Goal: Complete application form: Complete application form

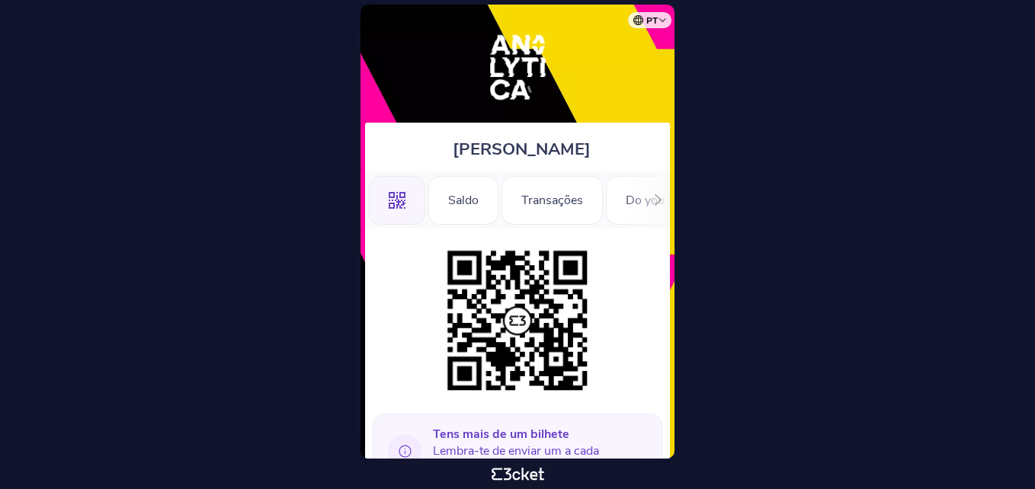
click at [656, 198] on icon at bounding box center [658, 199] width 11 height 11
click at [518, 197] on div "Registration Form" at bounding box center [544, 200] width 137 height 49
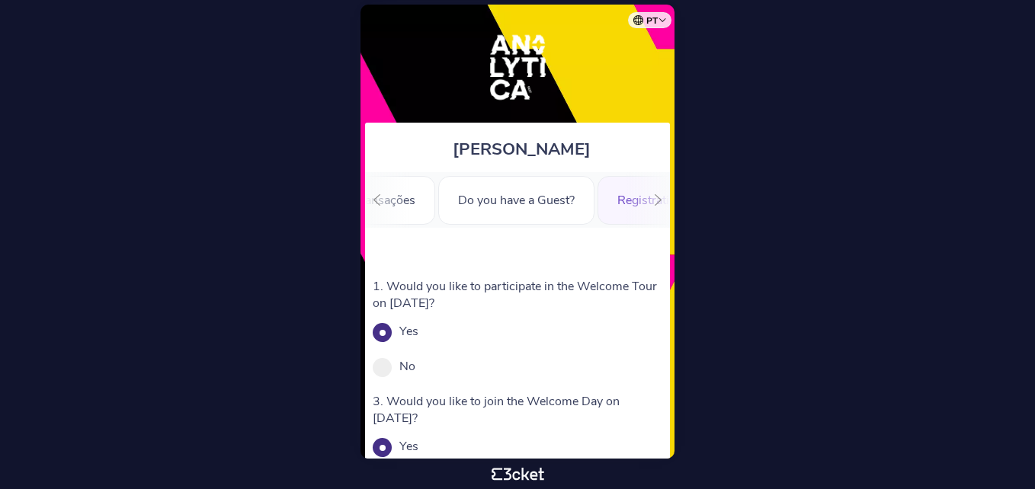
click at [397, 331] on div "Yes" at bounding box center [518, 331] width 290 height 17
click at [377, 327] on span at bounding box center [382, 332] width 19 height 19
click at [418, 331] on input "Yes" at bounding box center [426, 339] width 17 height 17
click at [377, 327] on span at bounding box center [382, 332] width 19 height 19
click at [418, 331] on input "Yes" at bounding box center [426, 339] width 17 height 17
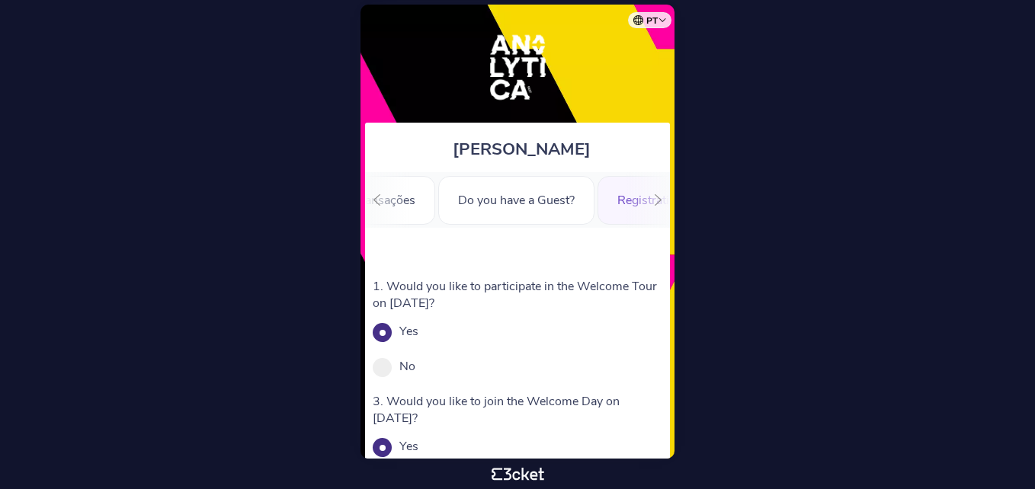
scroll to position [341, 0]
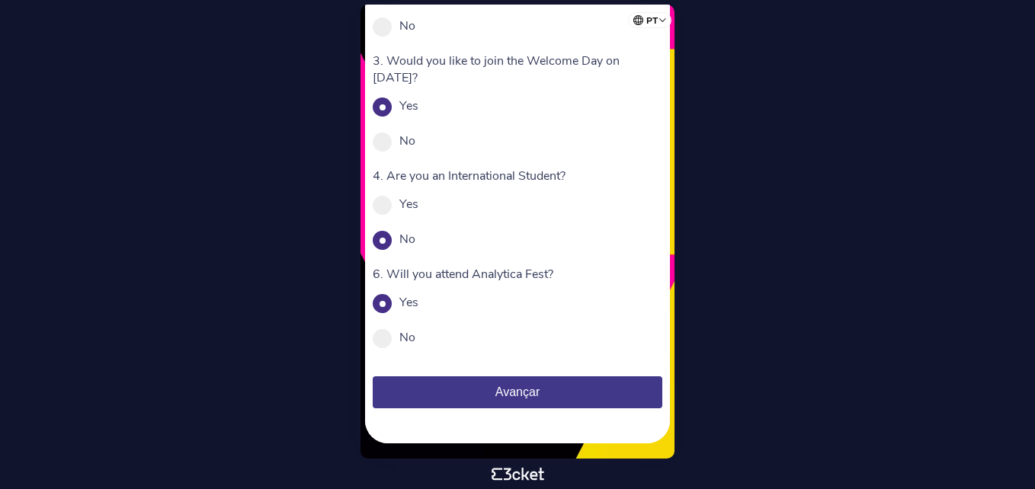
click at [513, 388] on span "Avançar" at bounding box center [517, 392] width 44 height 13
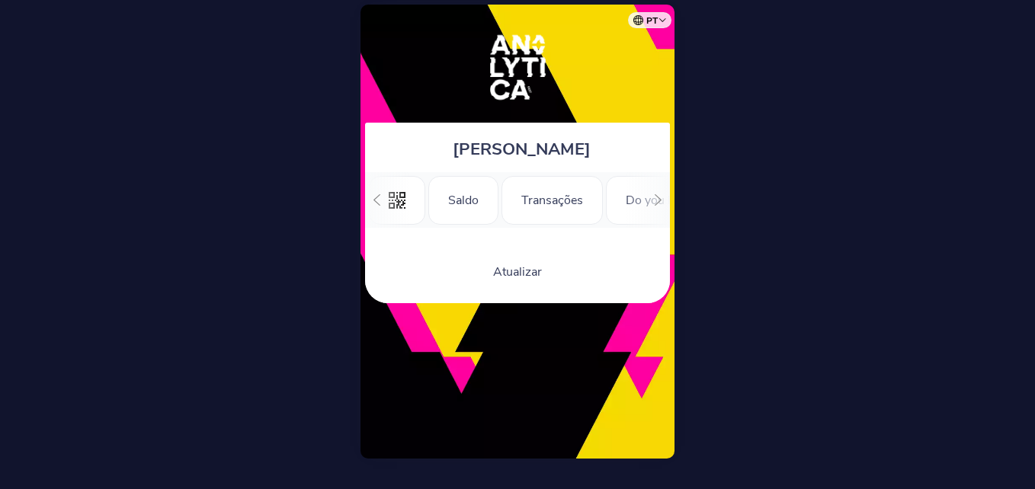
scroll to position [0, 168]
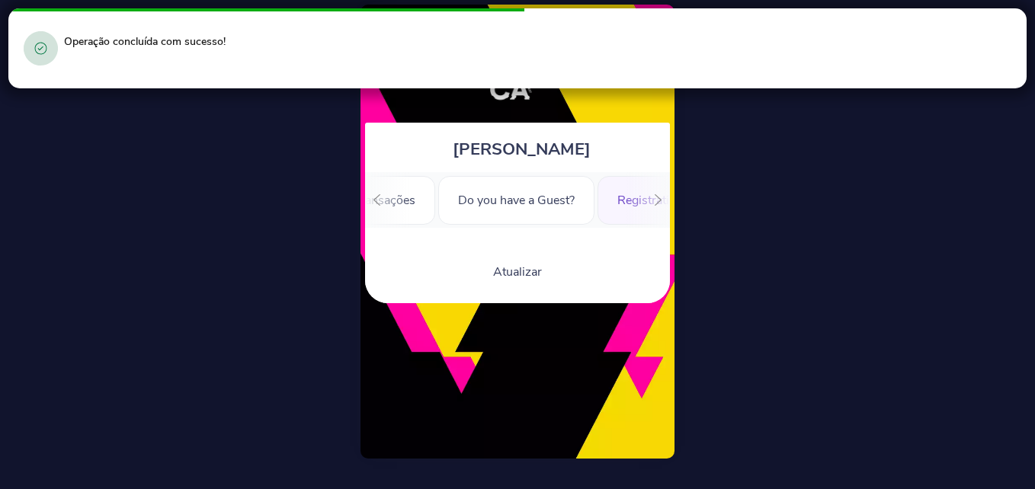
click at [643, 196] on div ".st0{fill-rule:evenodd;clip-rule:evenodd;} Saldo Transações Do you have a Guest…" at bounding box center [517, 200] width 305 height 56
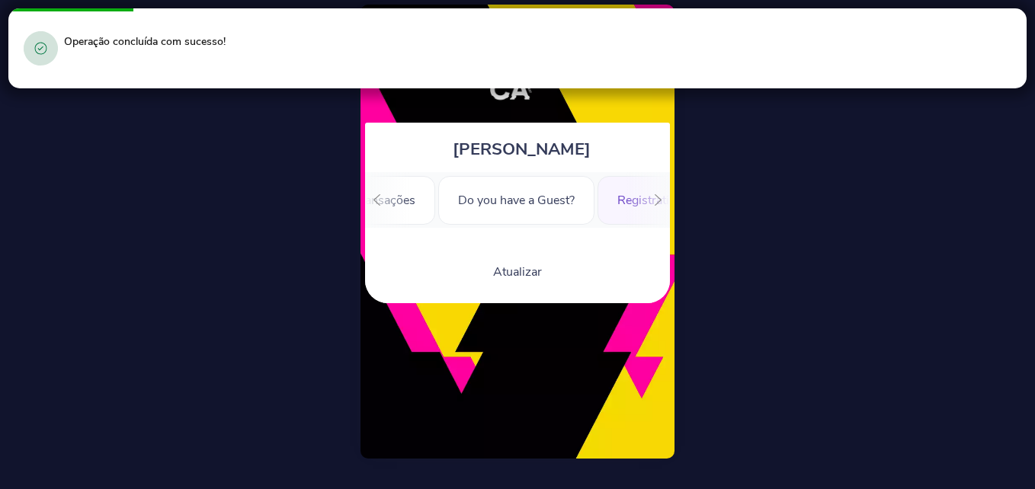
click at [656, 200] on icon at bounding box center [658, 199] width 11 height 11
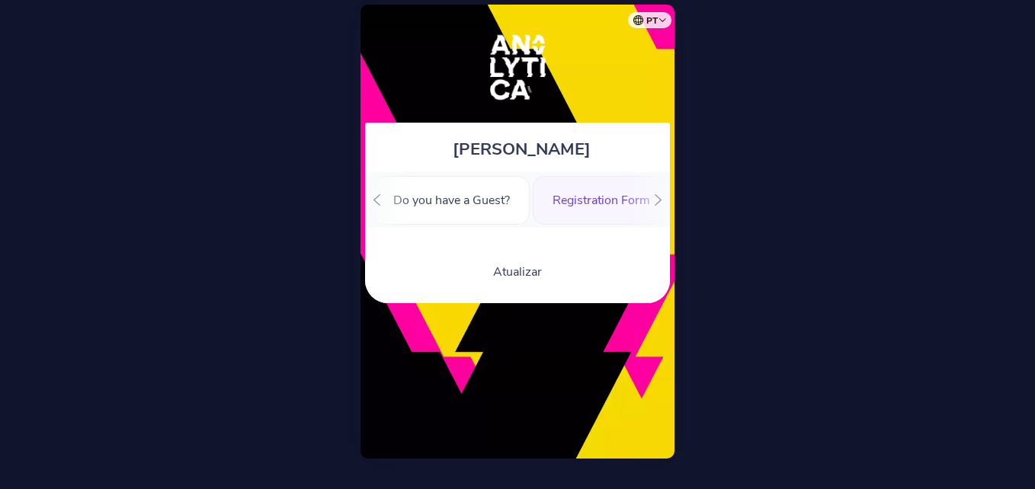
scroll to position [0, 357]
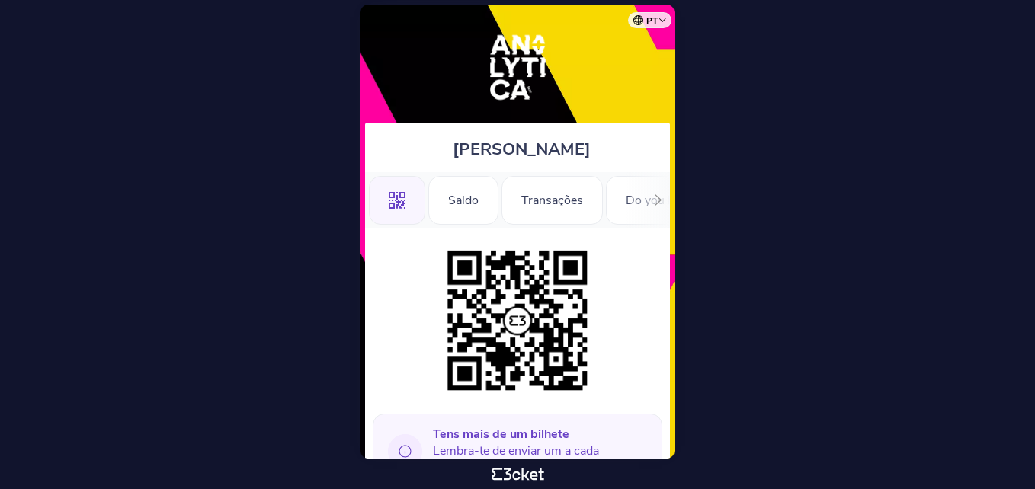
click at [654, 198] on icon at bounding box center [658, 199] width 11 height 11
click at [400, 197] on div ".st0{fill-rule:evenodd;clip-rule:evenodd;} Saldo Transações Do you have a Guest…" at bounding box center [517, 200] width 305 height 56
click at [415, 209] on div "Registration Form" at bounding box center [384, 200] width 137 height 49
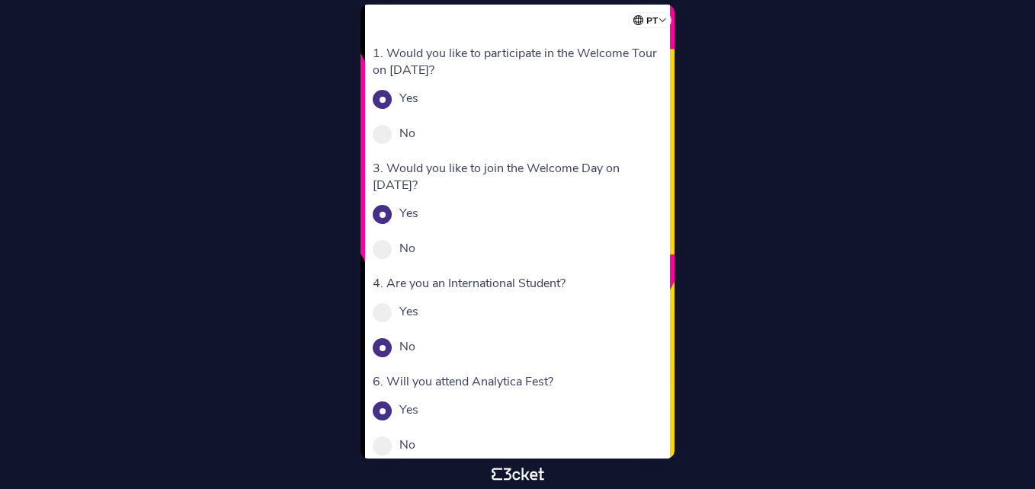
scroll to position [234, 0]
click at [399, 139] on div "No" at bounding box center [518, 132] width 290 height 17
click at [386, 133] on span at bounding box center [382, 133] width 19 height 19
click at [415, 133] on input "No" at bounding box center [423, 140] width 17 height 17
radio input "true"
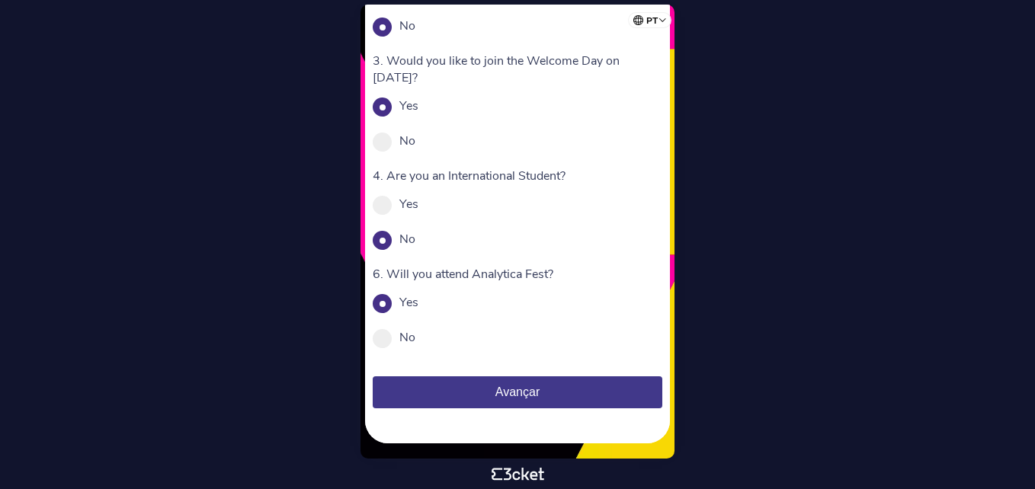
scroll to position [330, 0]
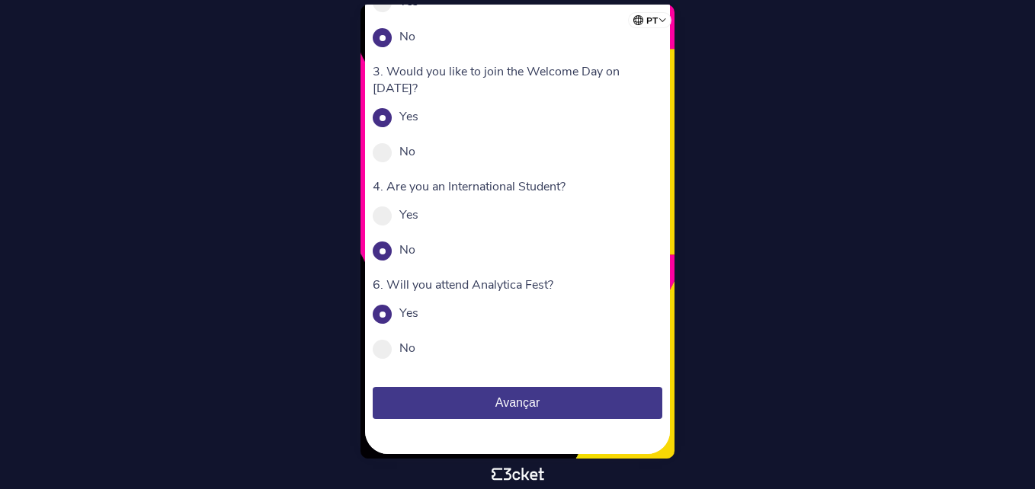
click at [540, 405] on span "Avançar" at bounding box center [517, 402] width 44 height 13
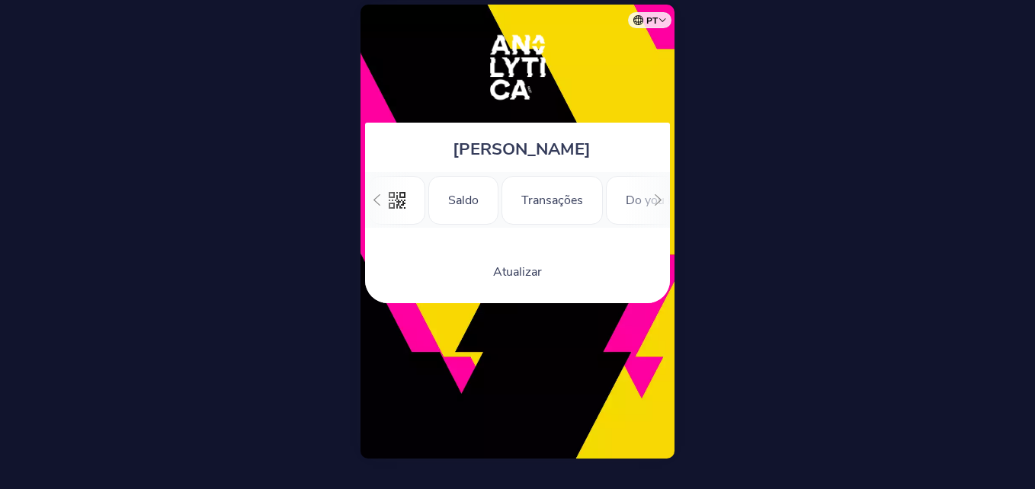
scroll to position [0, 168]
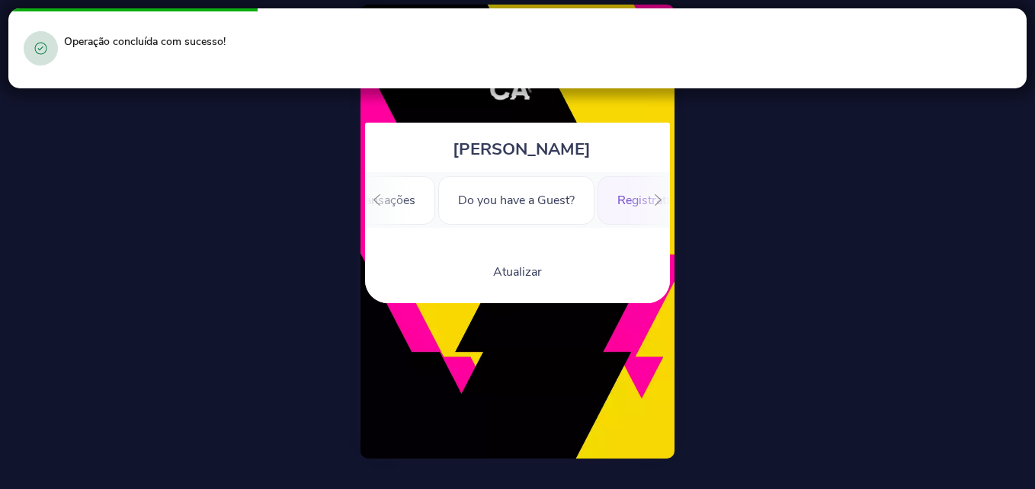
click at [620, 212] on div "Registration Form" at bounding box center [666, 200] width 137 height 49
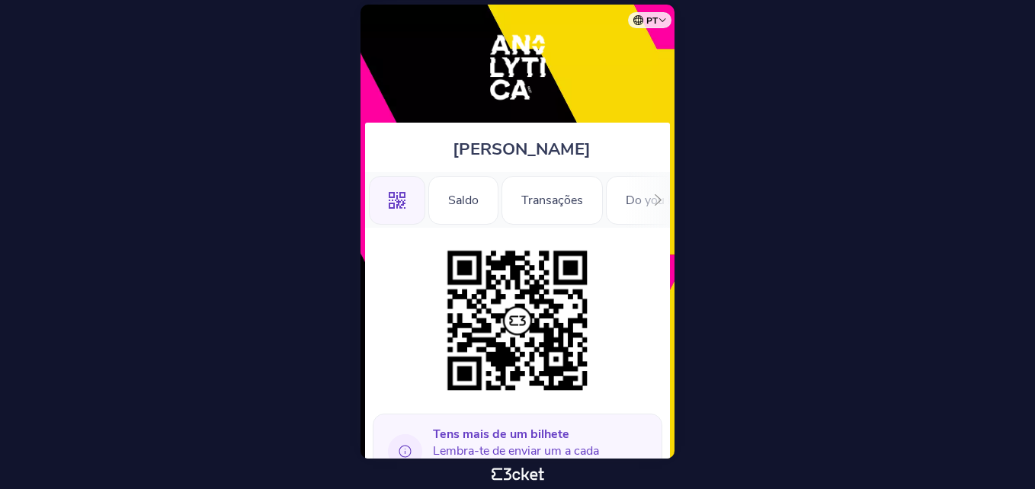
click at [633, 206] on div ".st0{fill-rule:evenodd;clip-rule:evenodd;} [GEOGRAPHIC_DATA] Transações Do you …" at bounding box center [517, 200] width 305 height 56
click at [591, 197] on div "Do you have a Guest?" at bounding box center [616, 200] width 156 height 49
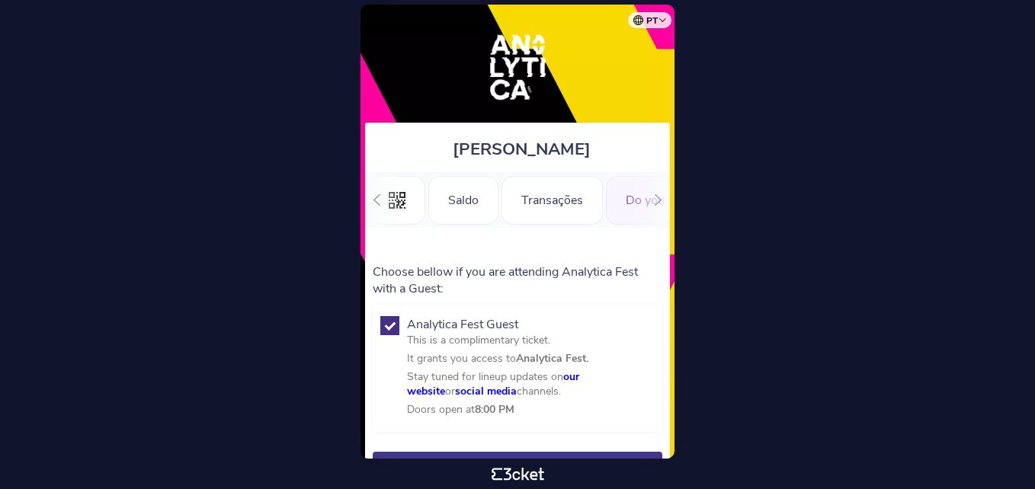
scroll to position [0, 168]
click at [617, 207] on div "Registration Form" at bounding box center [666, 200] width 137 height 49
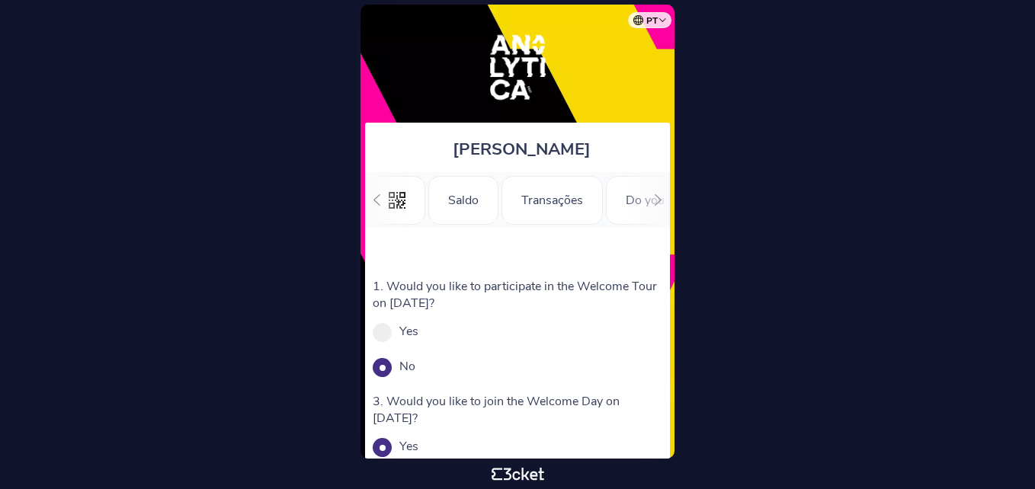
scroll to position [0, 168]
click at [405, 333] on label "Yes" at bounding box center [408, 331] width 19 height 17
click at [418, 333] on input "Yes" at bounding box center [426, 339] width 17 height 17
radio input "true"
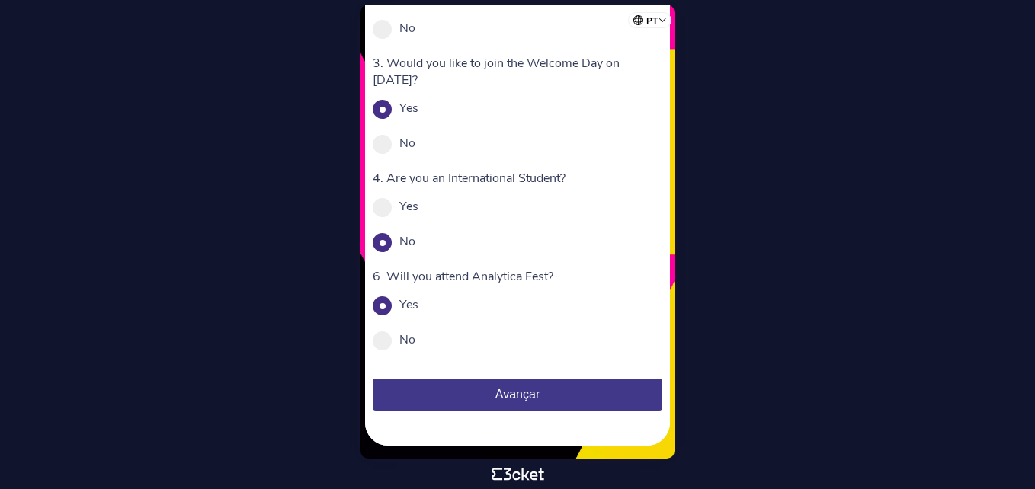
scroll to position [341, 0]
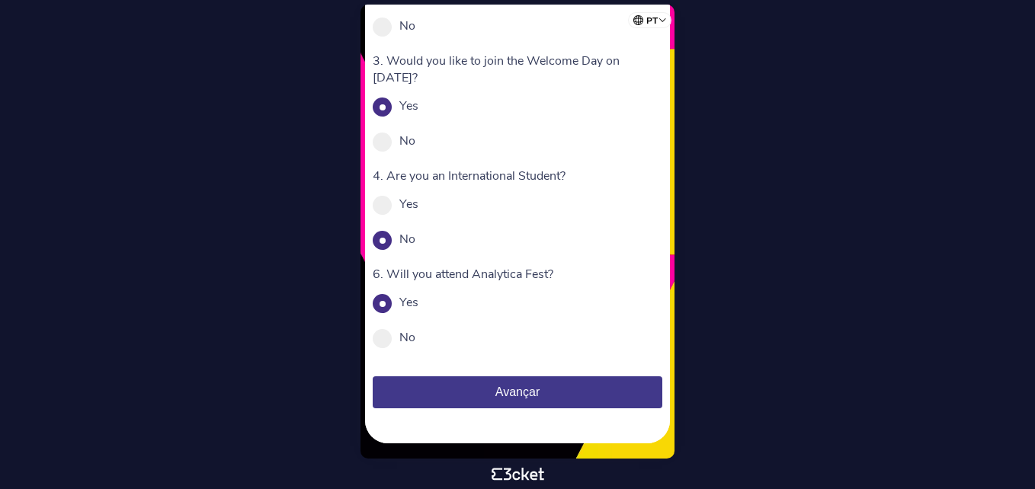
click at [498, 383] on button "Avançar" at bounding box center [518, 393] width 290 height 32
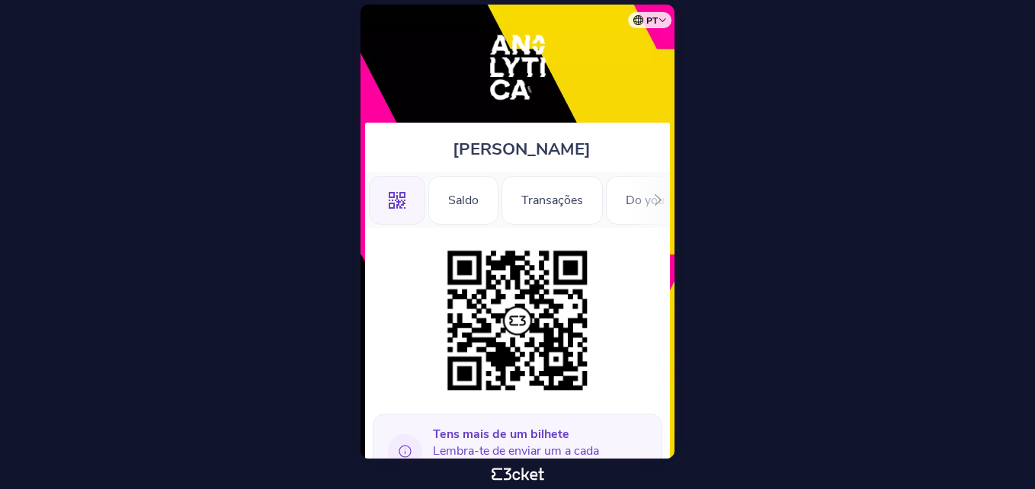
click at [385, 197] on div ".st0{fill-rule:evenodd;clip-rule:evenodd;}" at bounding box center [397, 200] width 56 height 49
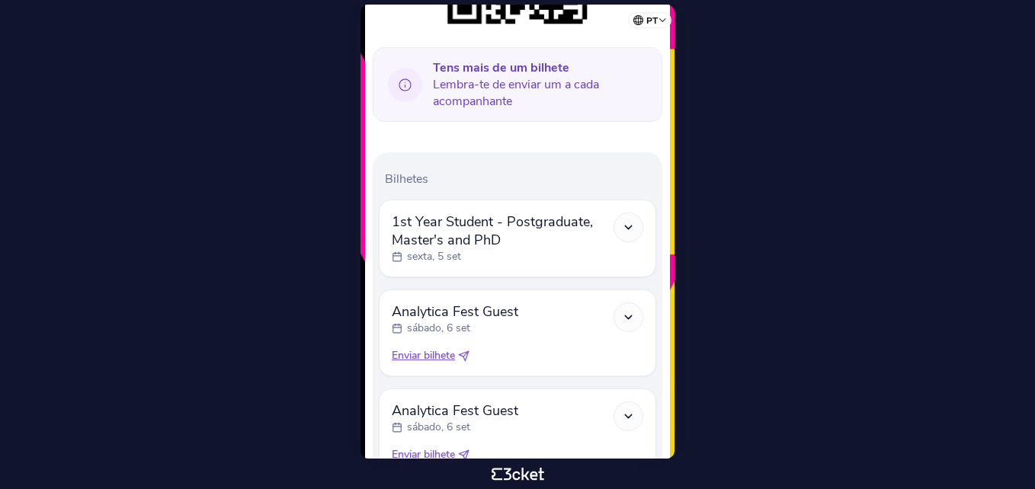
scroll to position [402, 0]
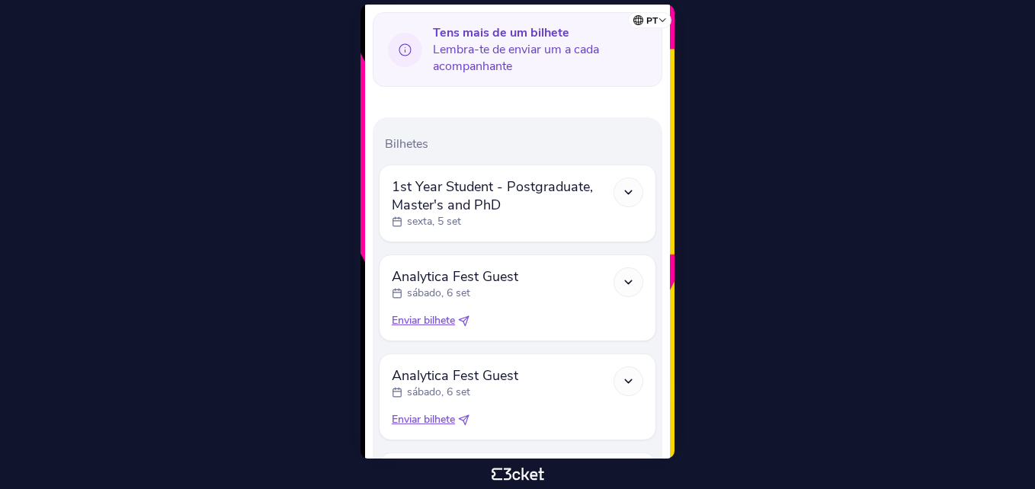
click at [625, 190] on icon at bounding box center [628, 192] width 13 height 13
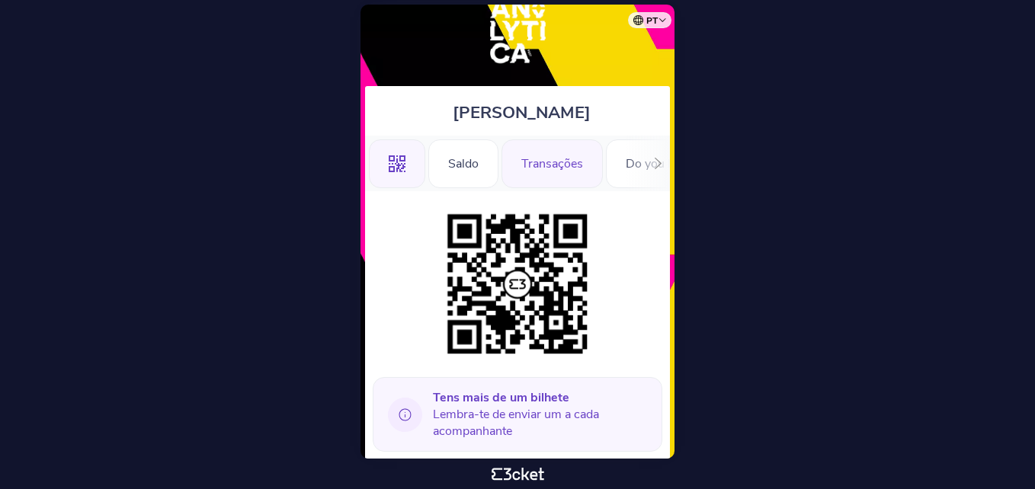
scroll to position [31, 0]
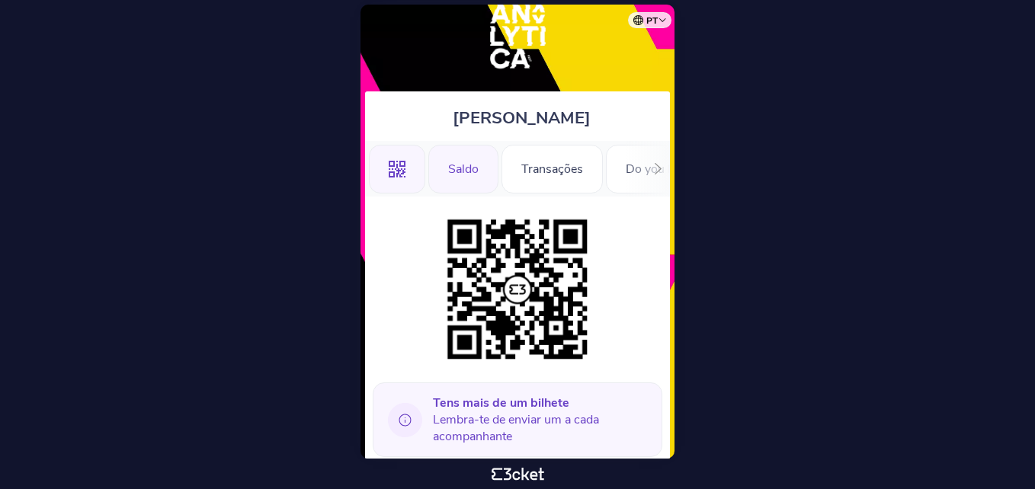
click at [463, 171] on div "Saldo" at bounding box center [463, 169] width 70 height 49
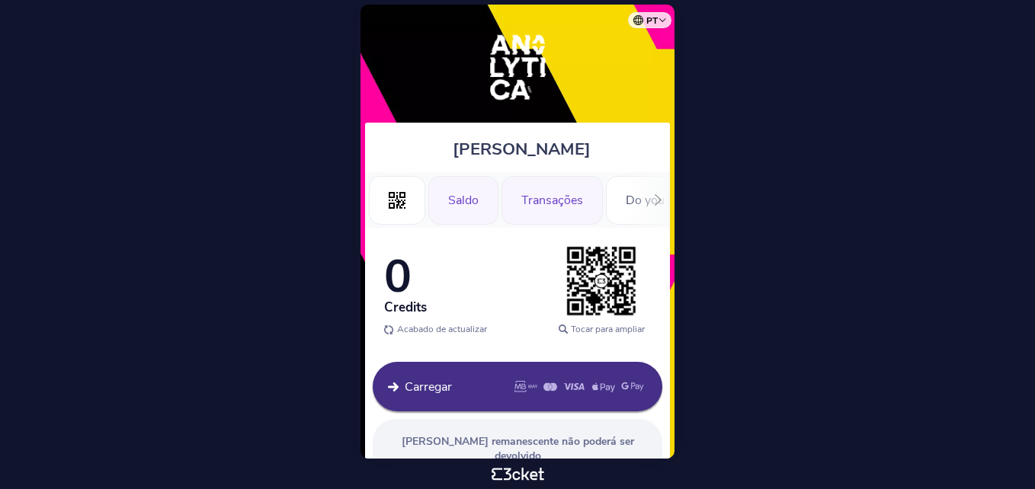
click at [529, 199] on div "Transações" at bounding box center [552, 200] width 101 height 49
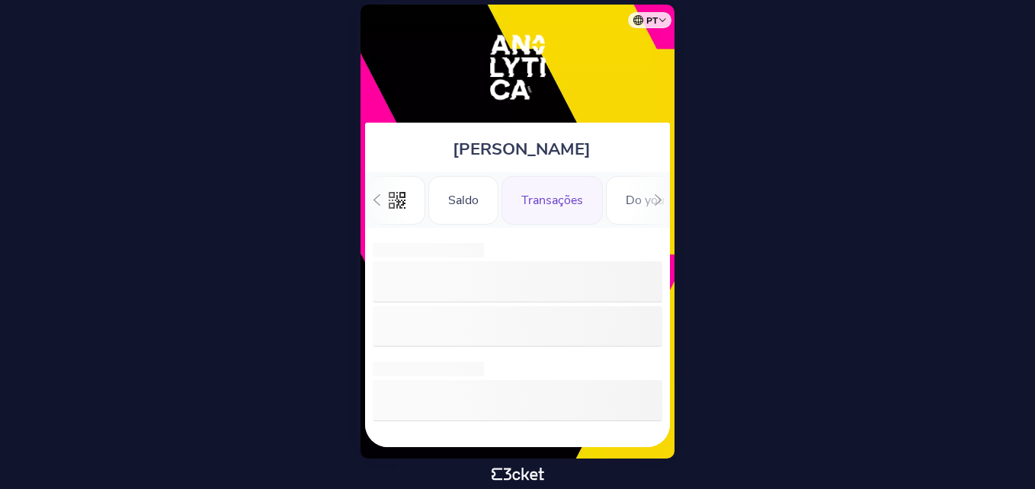
scroll to position [0, 35]
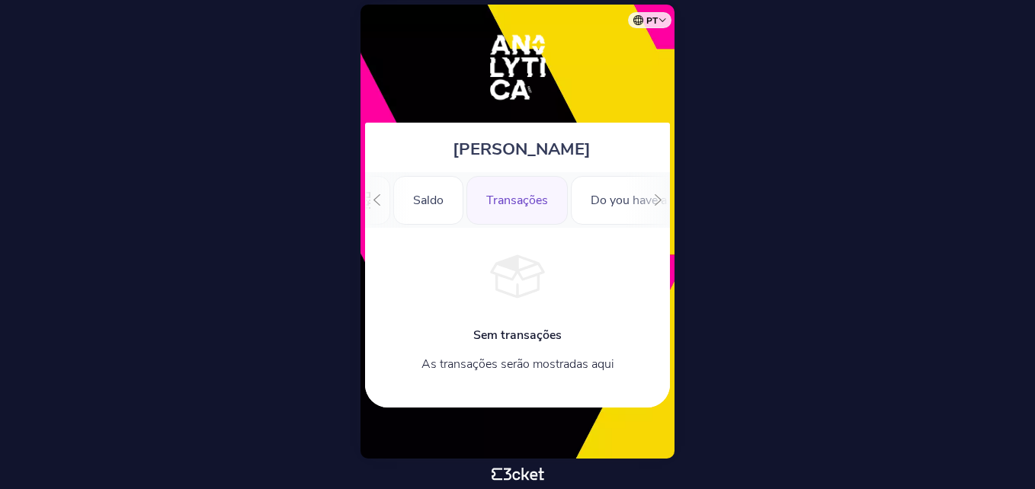
click at [610, 207] on div "Do you have a Guest?" at bounding box center [649, 200] width 156 height 49
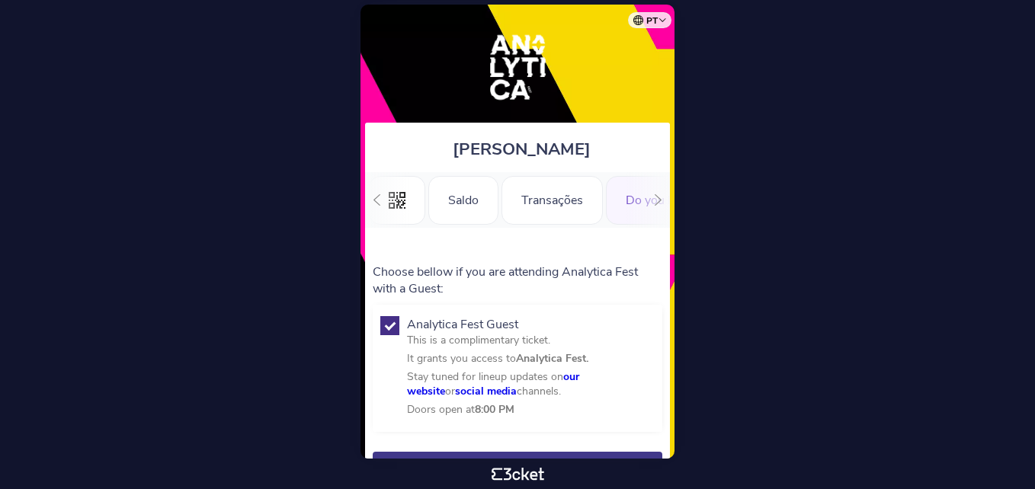
scroll to position [0, 168]
click at [656, 200] on icon at bounding box center [658, 199] width 11 height 11
click at [618, 200] on div "Informações" at bounding box center [613, 200] width 107 height 49
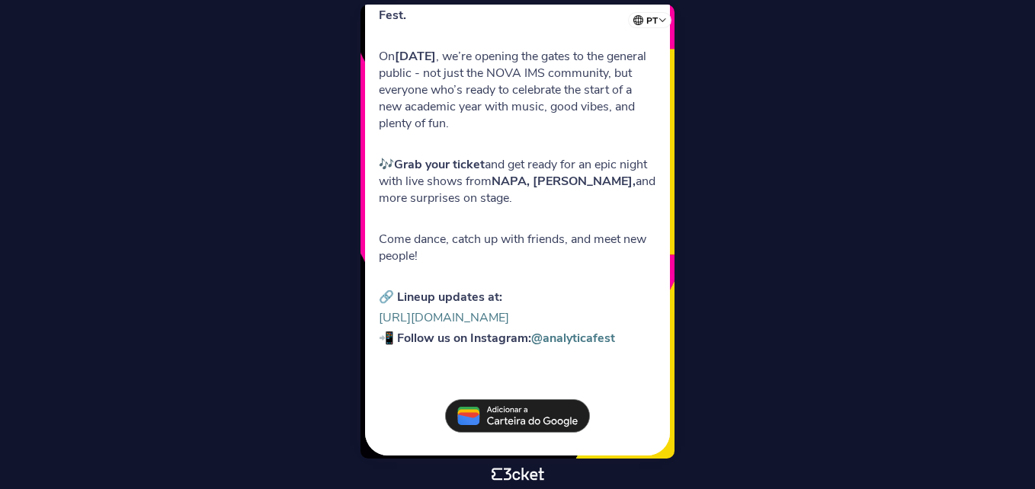
scroll to position [457, 0]
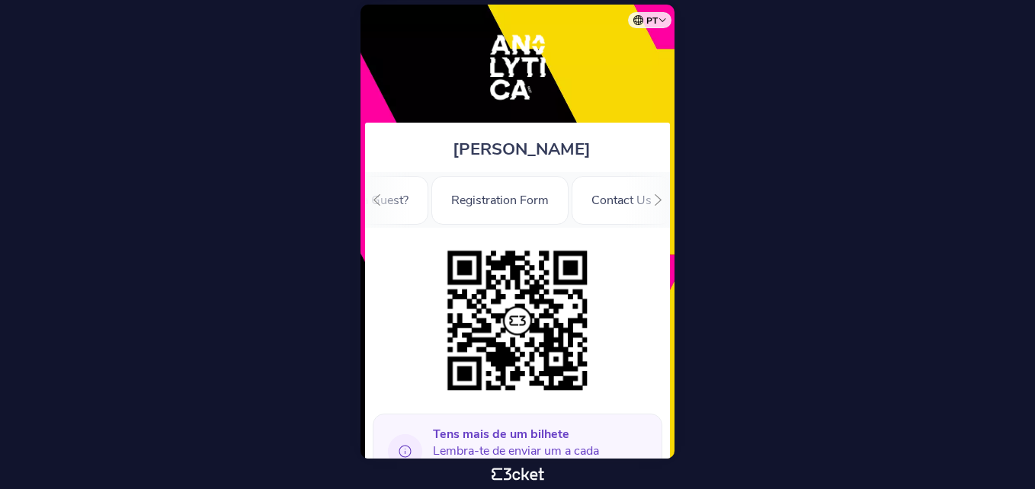
scroll to position [0, 370]
click at [508, 195] on div "Registration Form" at bounding box center [464, 200] width 137 height 49
